Goal: Task Accomplishment & Management: Use online tool/utility

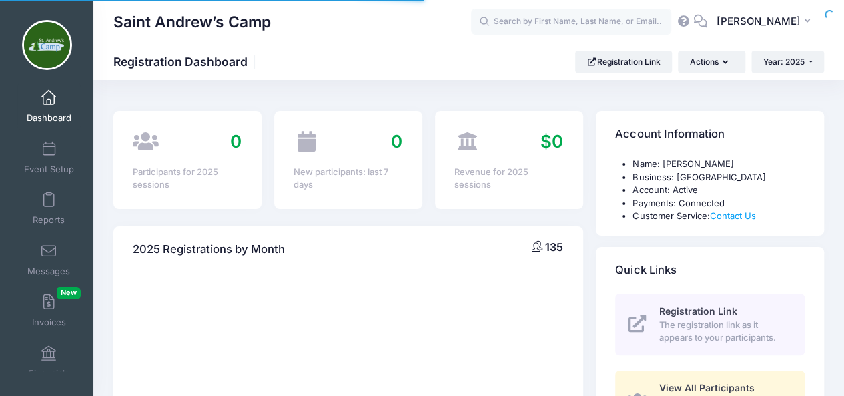
select select
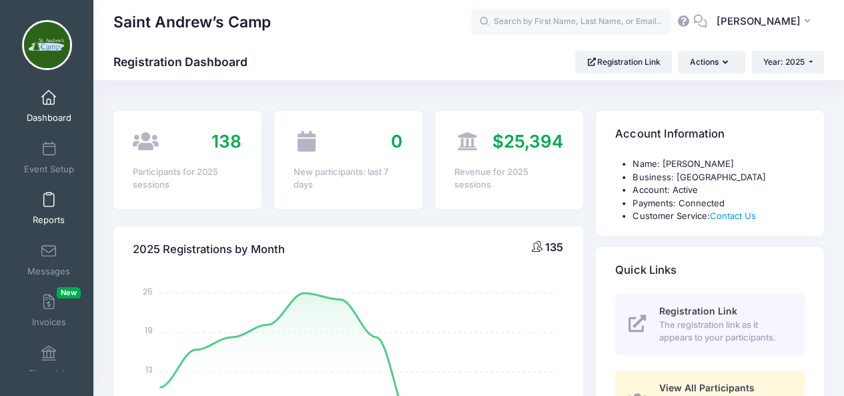
click at [49, 206] on span at bounding box center [49, 200] width 0 height 15
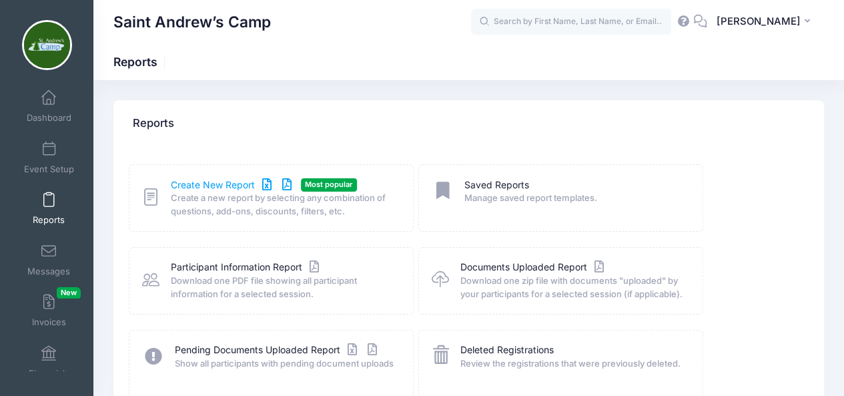
click at [186, 181] on link "Create New Report" at bounding box center [233, 185] width 124 height 14
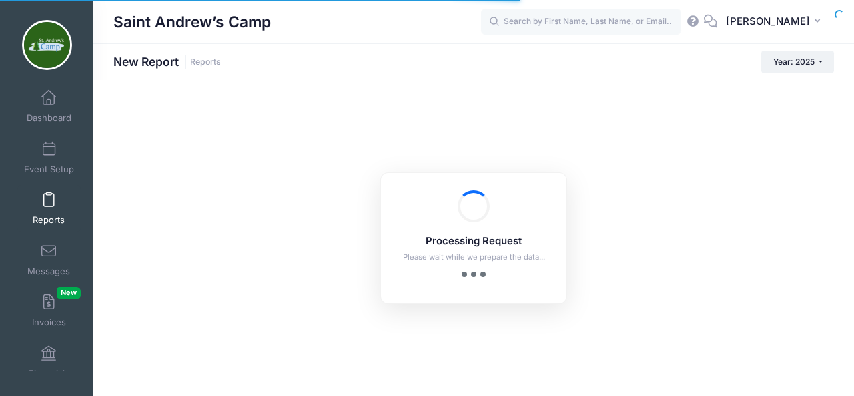
checkbox input "true"
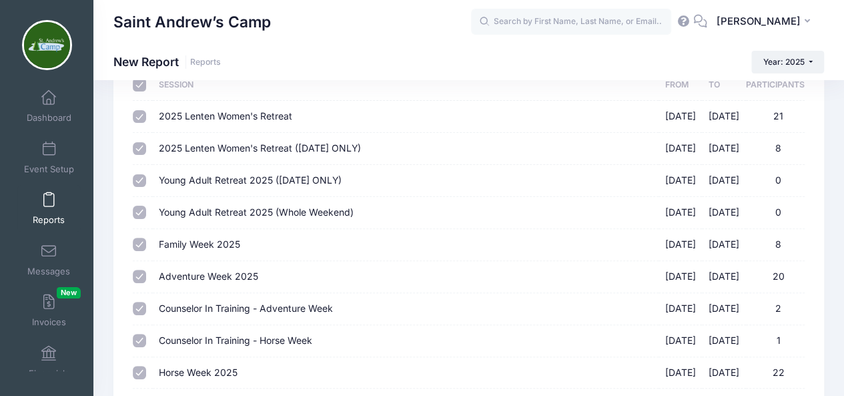
scroll to position [97, 0]
click at [138, 182] on input "Young Adult Retreat 2025 (SATURDAY ONLY) 05/16/2025 - 05/18/2025 0" at bounding box center [139, 180] width 13 height 13
checkbox input "false"
click at [139, 208] on input "Young Adult Retreat 2025 (Whole Weekend) 05/16/2025 - 05/18/2025 0" at bounding box center [139, 211] width 13 height 13
checkbox input "false"
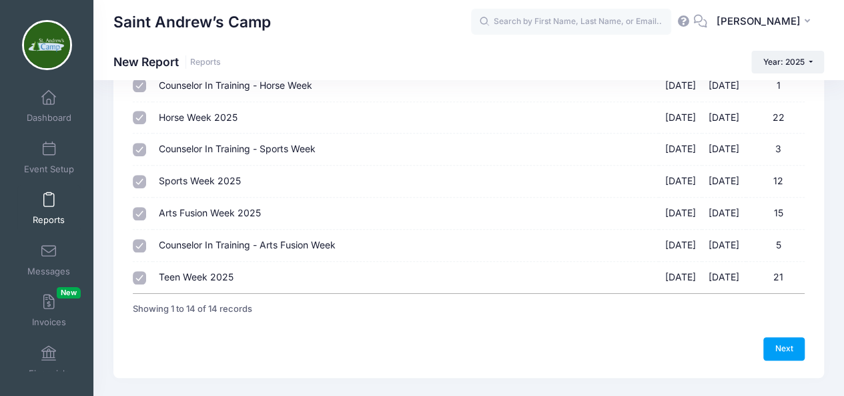
scroll to position [352, 0]
click at [785, 349] on link "Next" at bounding box center [783, 347] width 41 height 23
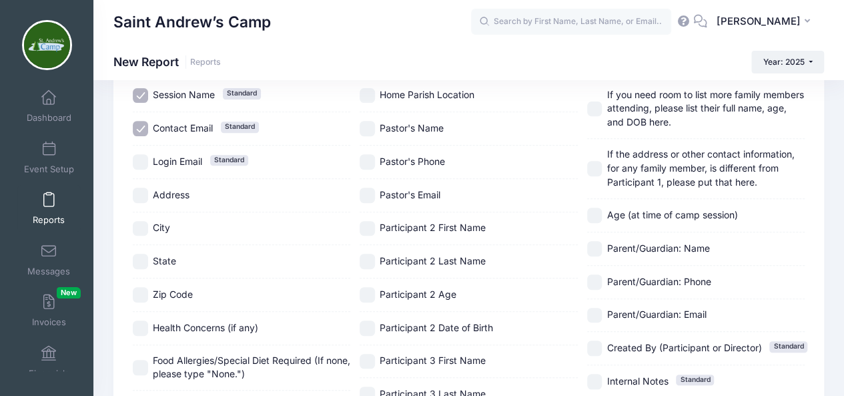
scroll to position [208, 0]
click at [143, 196] on input "Address" at bounding box center [140, 195] width 15 height 15
checkbox input "true"
click at [145, 224] on input "City" at bounding box center [140, 229] width 15 height 15
checkbox input "true"
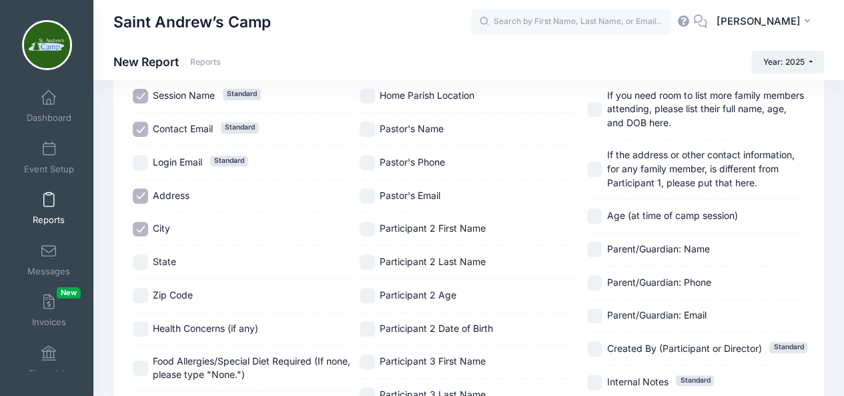
click at [144, 258] on input "State" at bounding box center [140, 261] width 15 height 15
checkbox input "true"
click at [145, 296] on input "Zip Code" at bounding box center [140, 295] width 15 height 15
checkbox input "true"
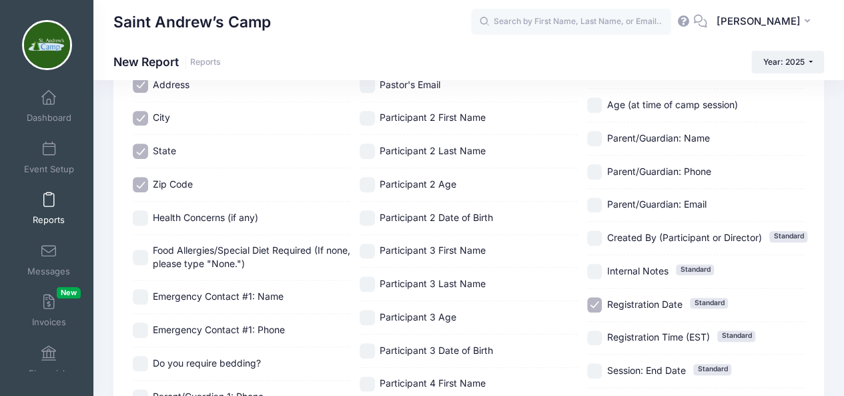
scroll to position [320, 0]
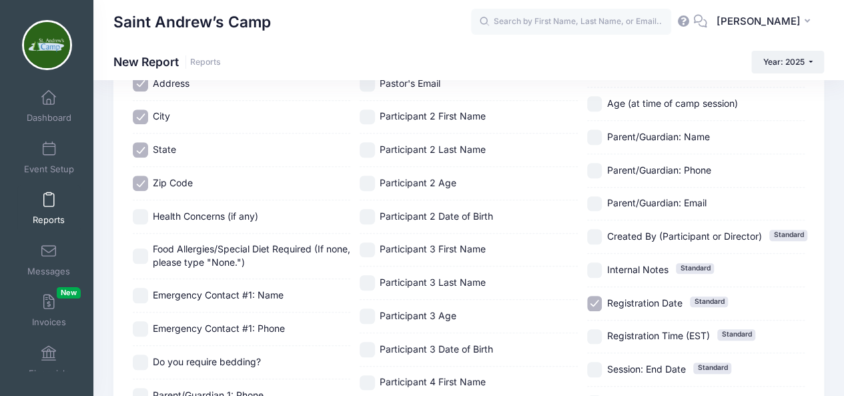
click at [593, 136] on input "Parent/Guardian: Name" at bounding box center [594, 136] width 15 height 15
checkbox input "true"
click at [590, 302] on input "Registration Date Standard" at bounding box center [594, 303] width 15 height 15
checkbox input "false"
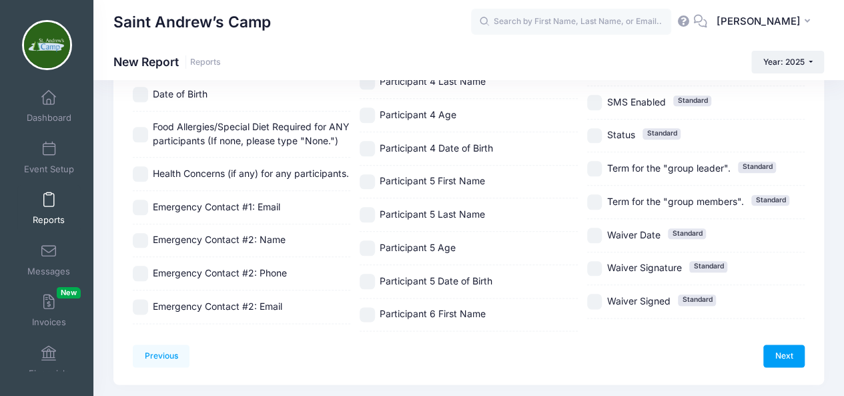
scroll to position [693, 0]
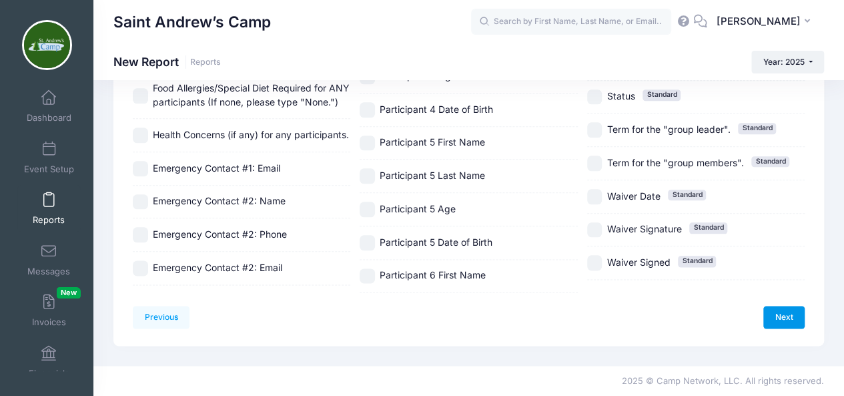
click at [790, 313] on link "Next" at bounding box center [783, 317] width 41 height 23
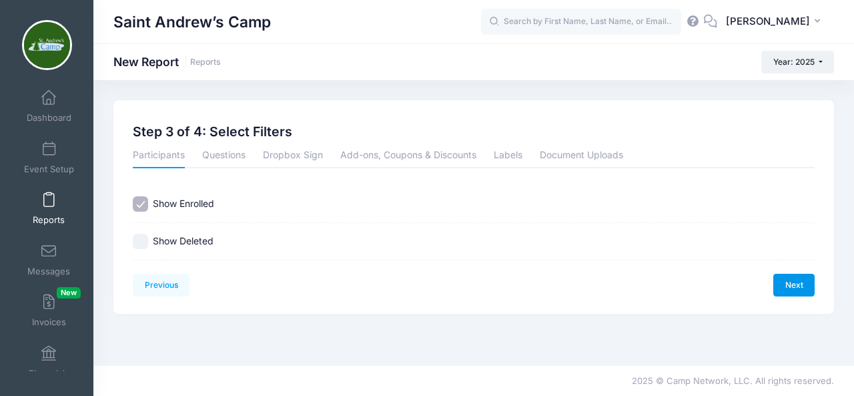
click at [796, 284] on link "Next" at bounding box center [794, 285] width 41 height 23
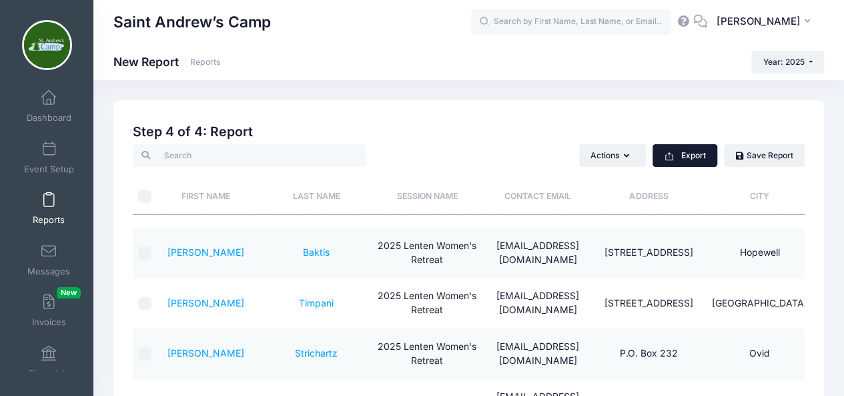
click at [692, 151] on button "Export" at bounding box center [685, 155] width 65 height 23
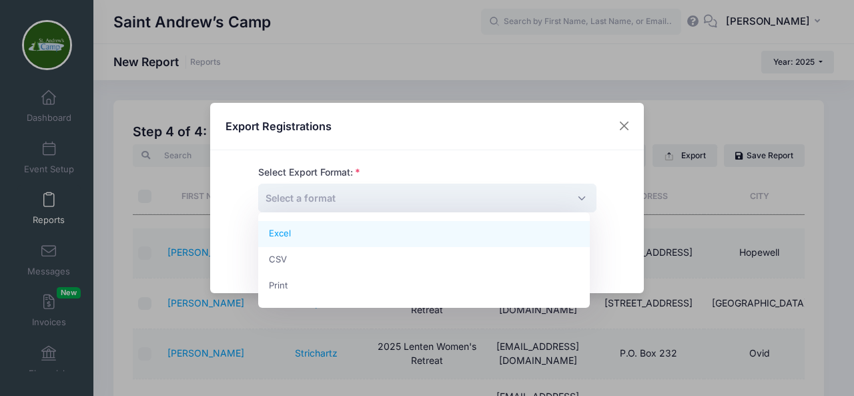
click at [575, 200] on span "Select a format" at bounding box center [427, 198] width 338 height 29
select select "excel"
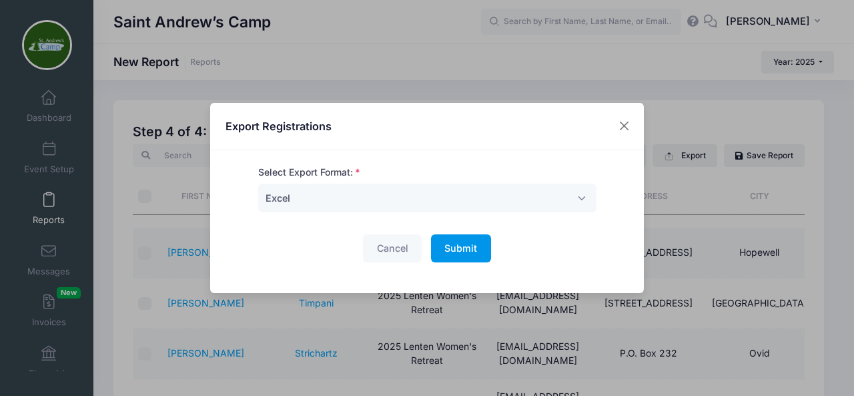
click at [457, 250] on span "Submit" at bounding box center [460, 247] width 33 height 11
